Goal: Task Accomplishment & Management: Use online tool/utility

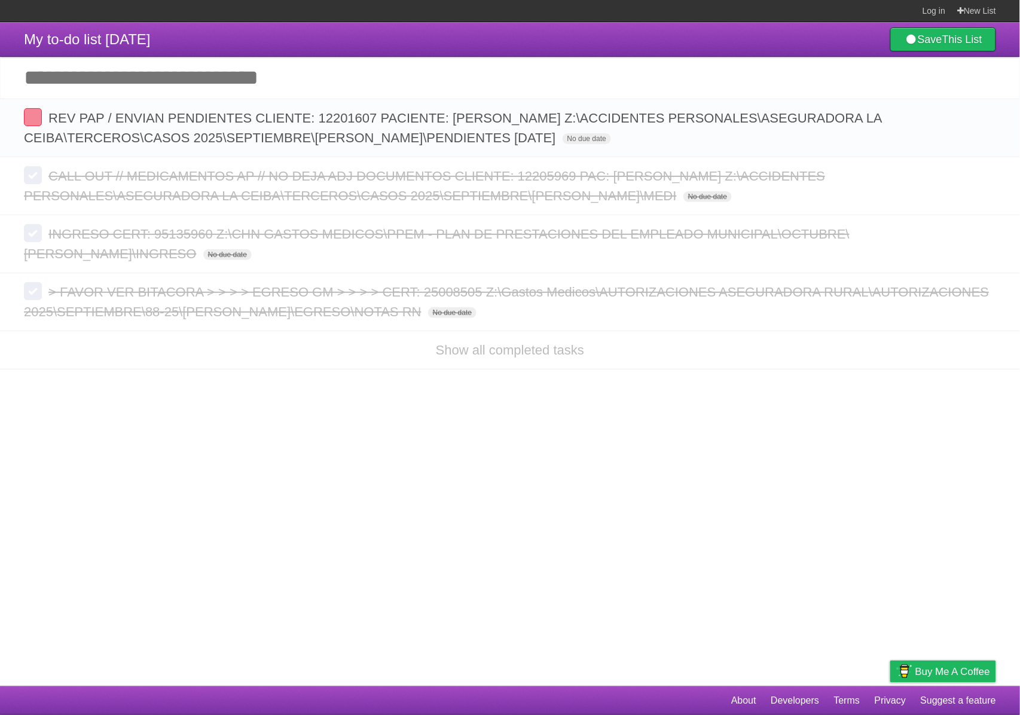
drag, startPoint x: 661, startPoint y: 382, endPoint x: 641, endPoint y: 374, distance: 21.8
click at [661, 382] on article "My to-do list [DATE] Save This List Add another task ********* REV PAP / ENVIAN…" at bounding box center [510, 354] width 1020 height 664
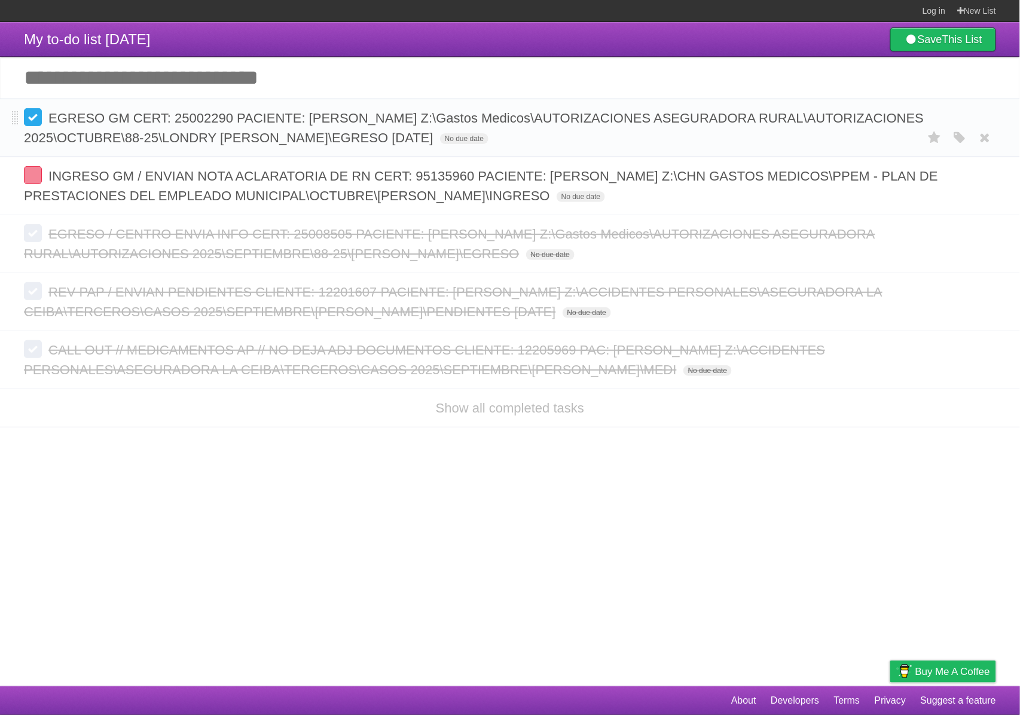
click at [29, 117] on label at bounding box center [33, 117] width 18 height 18
